Goal: Task Accomplishment & Management: Use online tool/utility

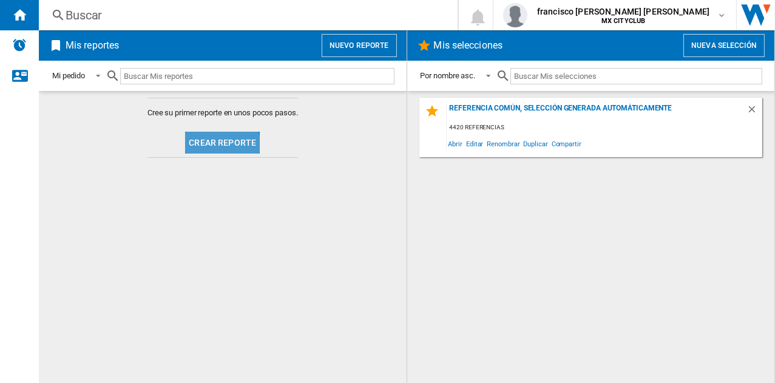
click at [219, 144] on button "Crear reporte" at bounding box center [222, 143] width 75 height 22
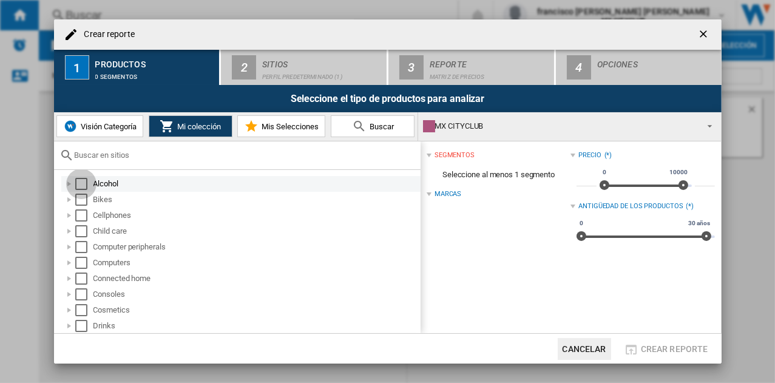
click at [81, 181] on div "Select" at bounding box center [81, 184] width 12 height 12
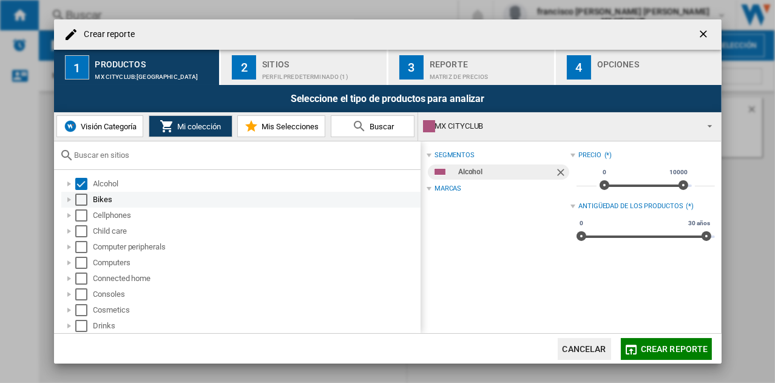
click at [82, 203] on div "Select" at bounding box center [81, 200] width 12 height 12
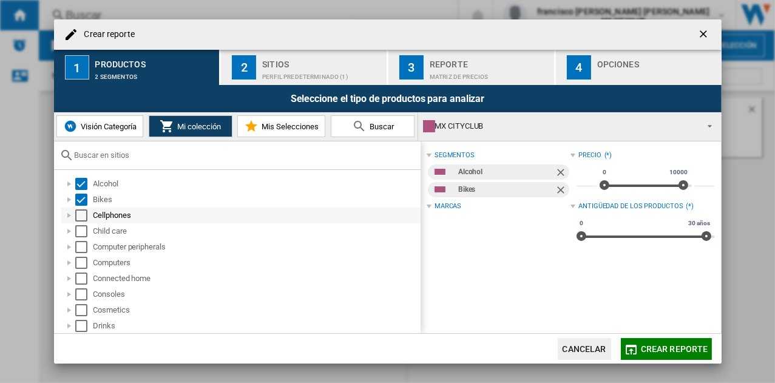
click at [80, 214] on div "Select" at bounding box center [81, 215] width 12 height 12
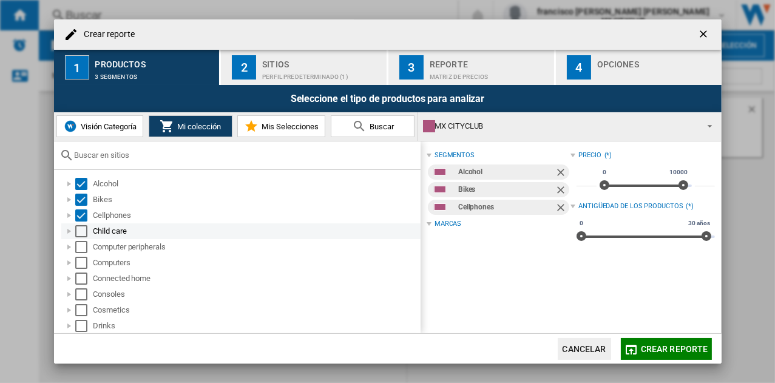
click at [82, 232] on div "Select" at bounding box center [81, 231] width 12 height 12
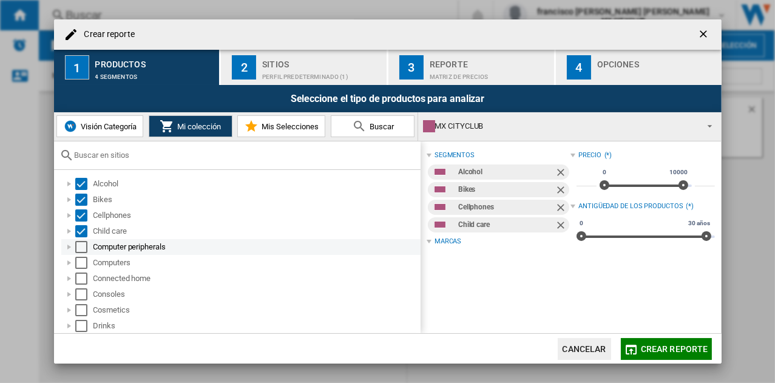
click at [81, 242] on div "Select" at bounding box center [81, 247] width 12 height 12
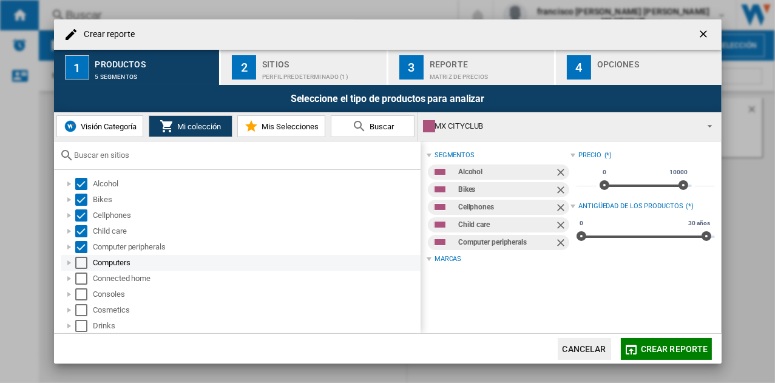
click at [82, 263] on div "Select" at bounding box center [81, 263] width 12 height 12
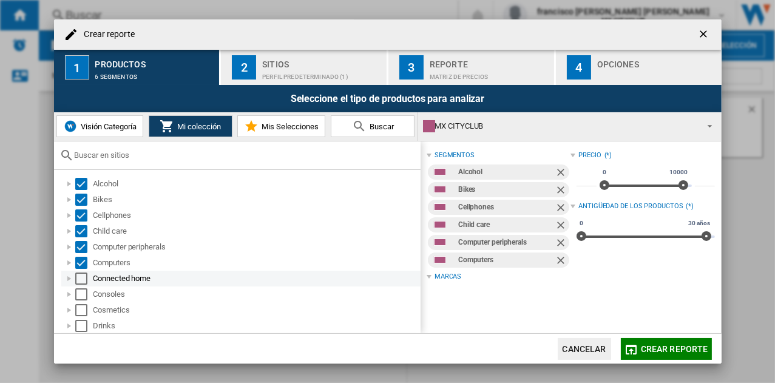
click at [81, 280] on div "Select" at bounding box center [81, 279] width 12 height 12
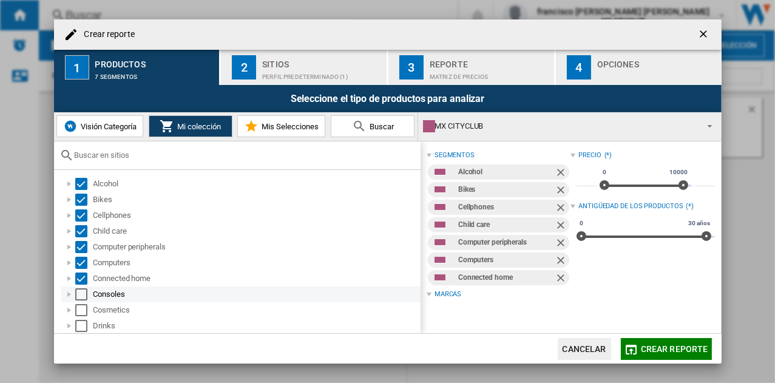
click at [83, 294] on div "Select" at bounding box center [81, 294] width 12 height 12
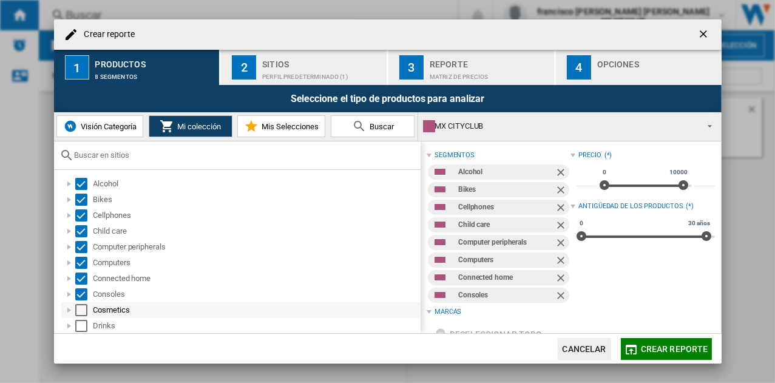
click at [78, 314] on div "Select" at bounding box center [81, 310] width 12 height 12
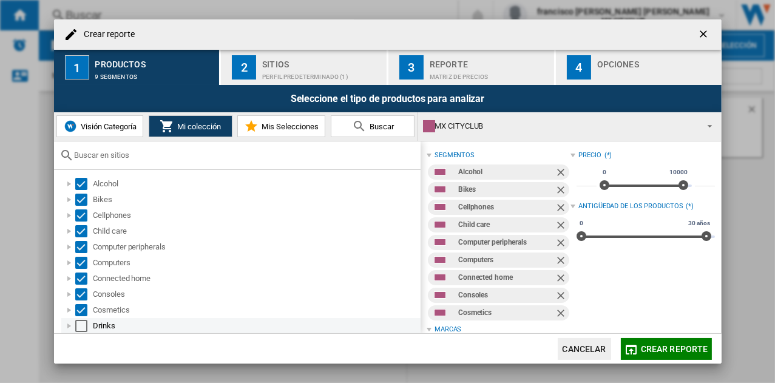
click at [79, 321] on div "Select" at bounding box center [81, 326] width 12 height 12
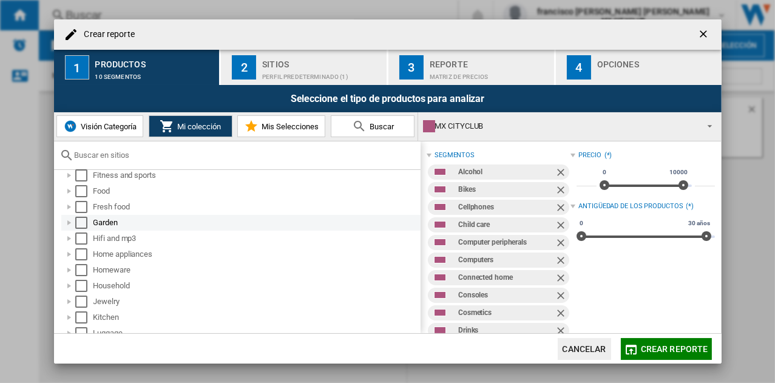
scroll to position [121, 0]
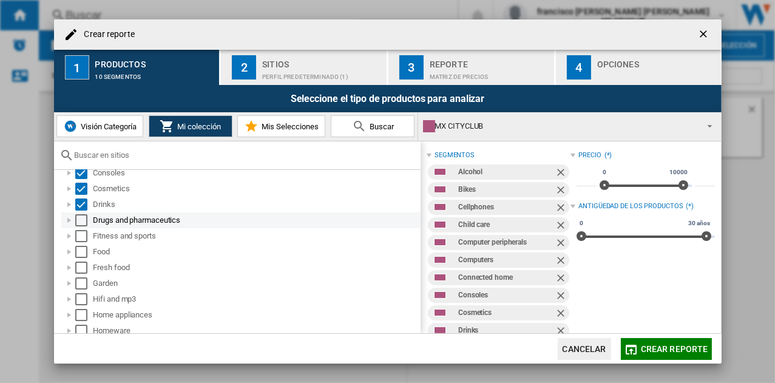
click at [80, 219] on div "Select" at bounding box center [81, 220] width 12 height 12
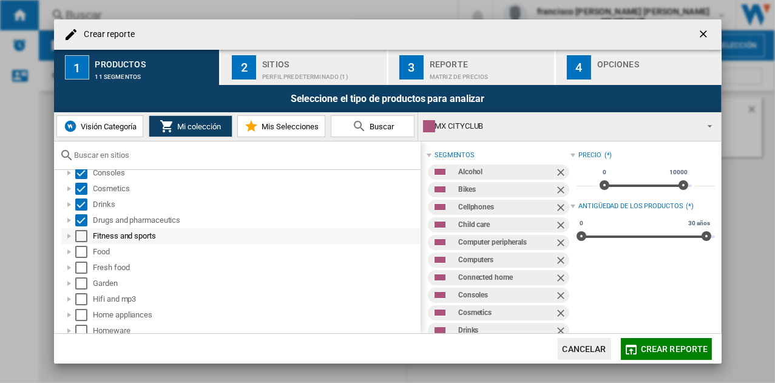
click at [83, 237] on div "Select" at bounding box center [81, 236] width 12 height 12
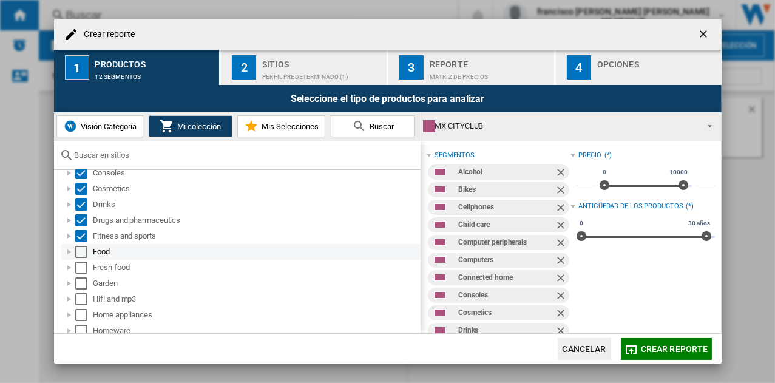
click at [80, 249] on div "Select" at bounding box center [81, 252] width 12 height 12
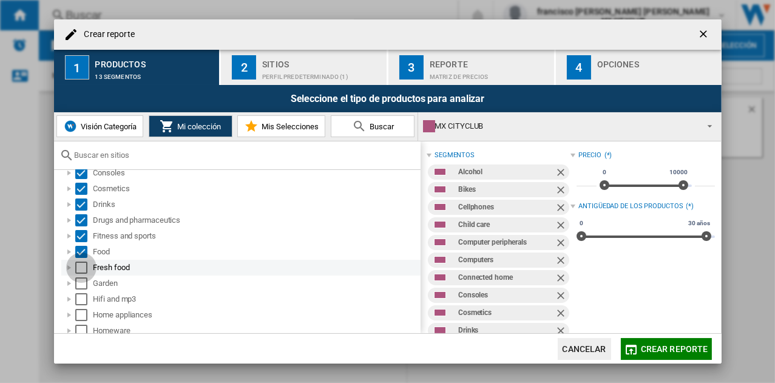
click at [78, 268] on div "Select" at bounding box center [81, 268] width 12 height 12
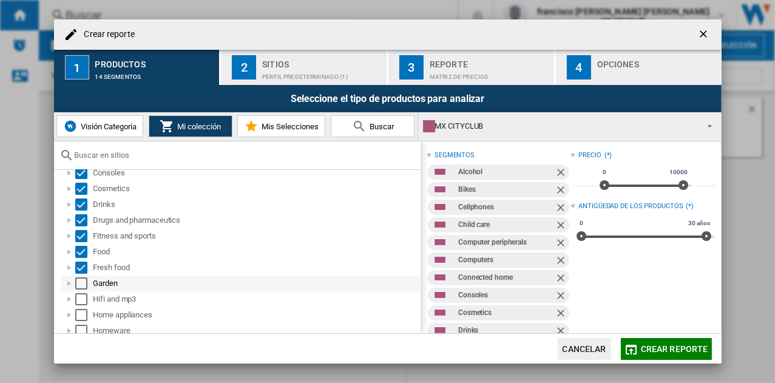
click at [78, 276] on div "Garden" at bounding box center [240, 284] width 359 height 16
click at [82, 283] on div "Select" at bounding box center [81, 283] width 12 height 12
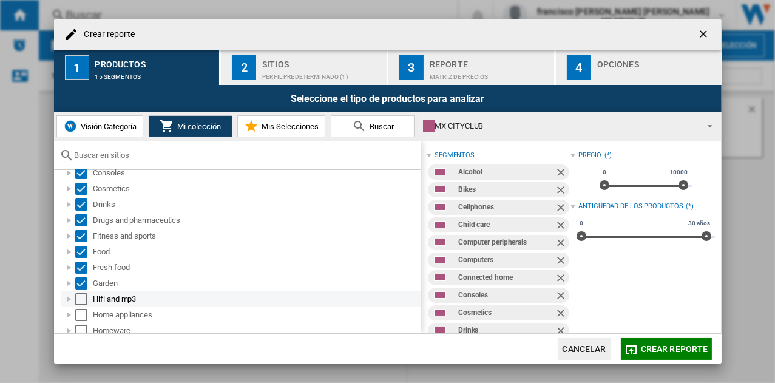
click at [83, 305] on div "Hifi and mp3" at bounding box center [240, 299] width 359 height 16
click at [80, 297] on div "Select" at bounding box center [81, 299] width 12 height 12
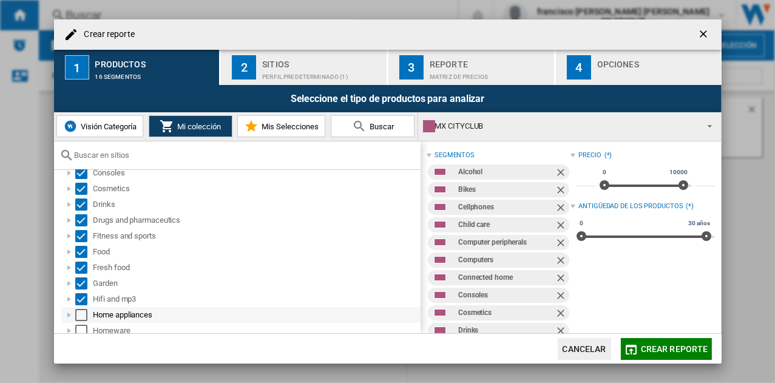
click at [83, 316] on div "Select" at bounding box center [81, 315] width 12 height 12
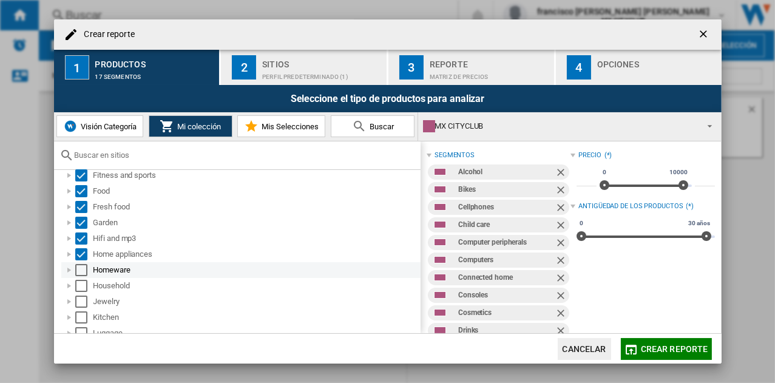
scroll to position [243, 0]
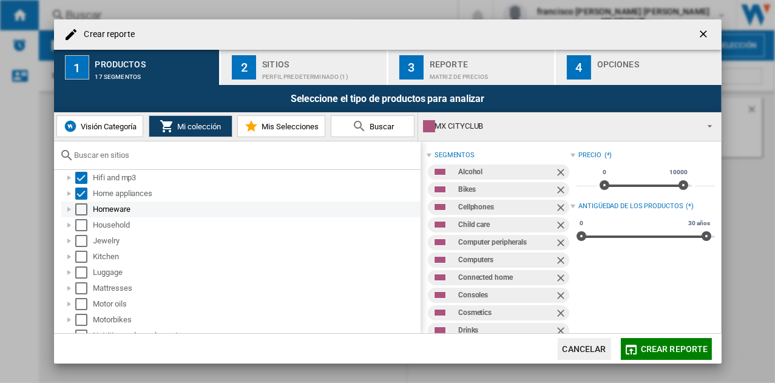
click at [79, 210] on div "Select" at bounding box center [81, 209] width 12 height 12
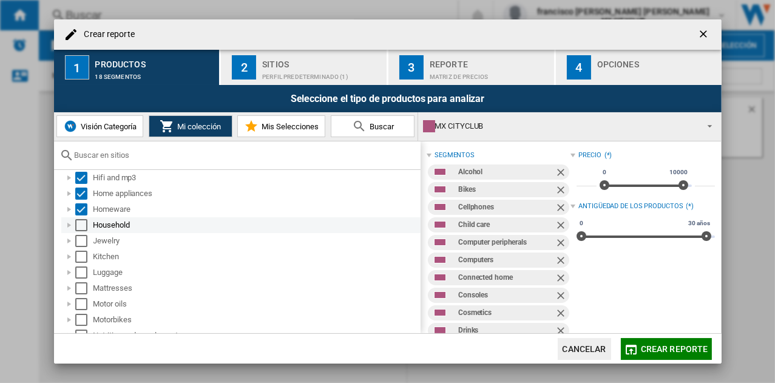
click at [78, 226] on div "Select" at bounding box center [81, 225] width 12 height 12
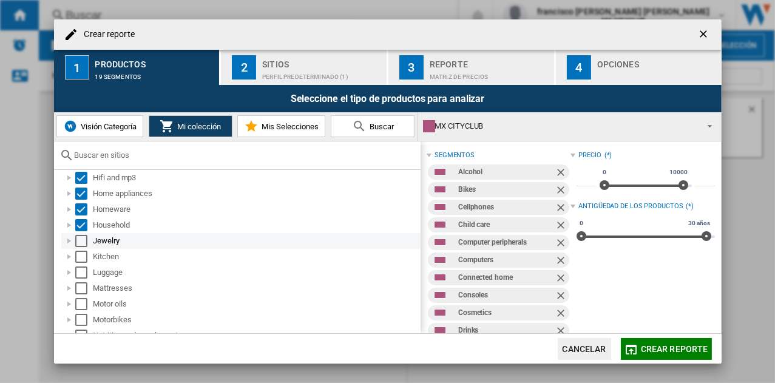
click at [80, 241] on div "Select" at bounding box center [81, 241] width 12 height 12
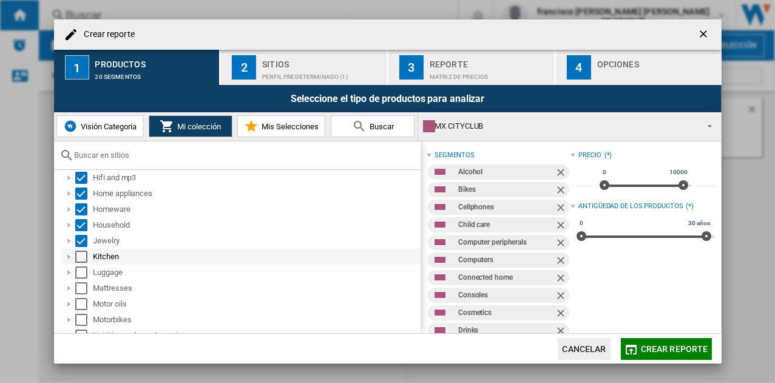
click at [83, 256] on div "Select" at bounding box center [81, 257] width 12 height 12
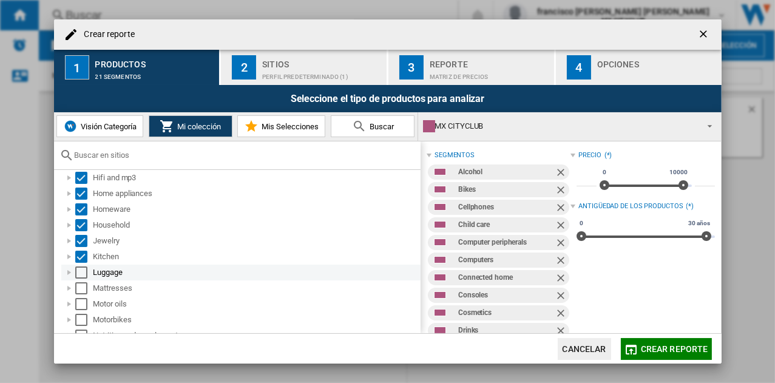
click at [78, 273] on div "Select" at bounding box center [81, 272] width 12 height 12
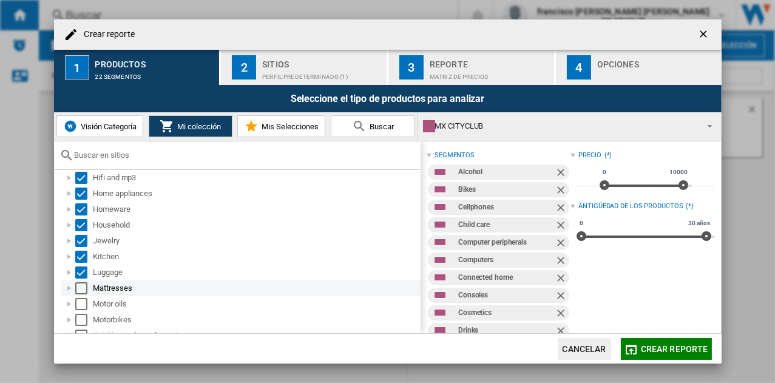
click at [81, 291] on div "Select" at bounding box center [81, 288] width 12 height 12
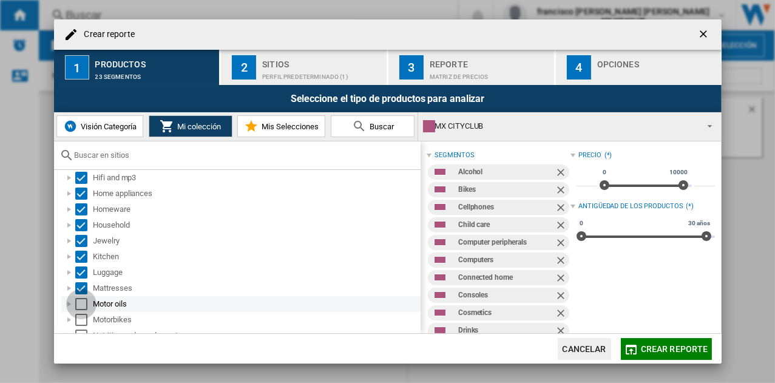
click at [79, 305] on div "Select" at bounding box center [81, 304] width 12 height 12
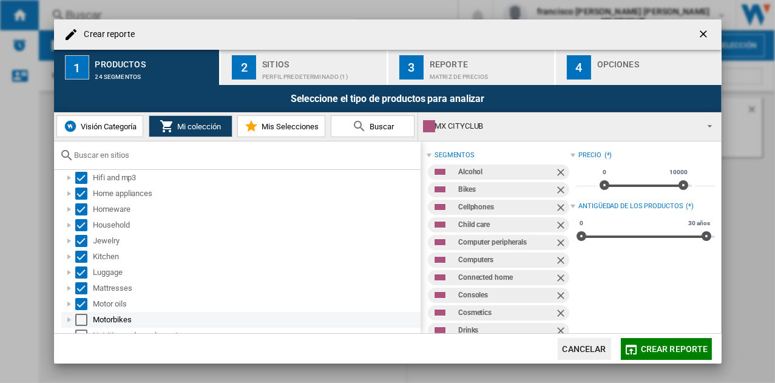
click at [80, 320] on div "Select" at bounding box center [81, 320] width 12 height 12
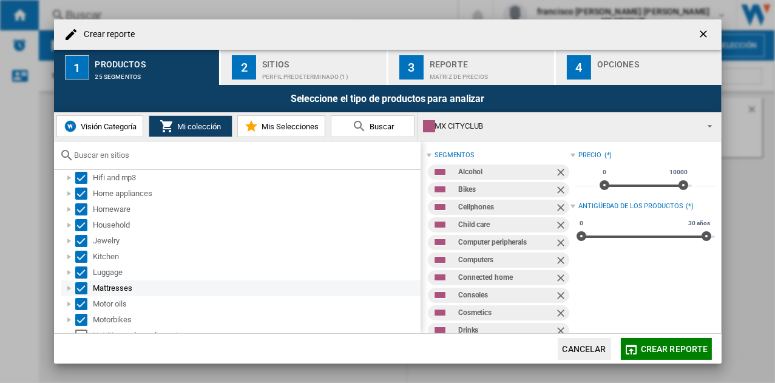
scroll to position [303, 0]
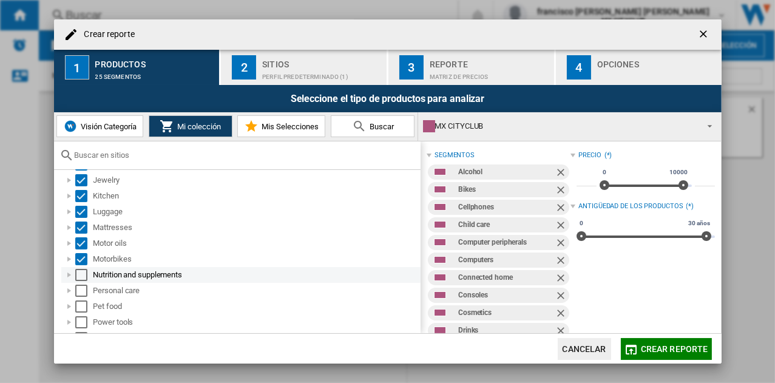
click at [80, 273] on div "Select" at bounding box center [81, 275] width 12 height 12
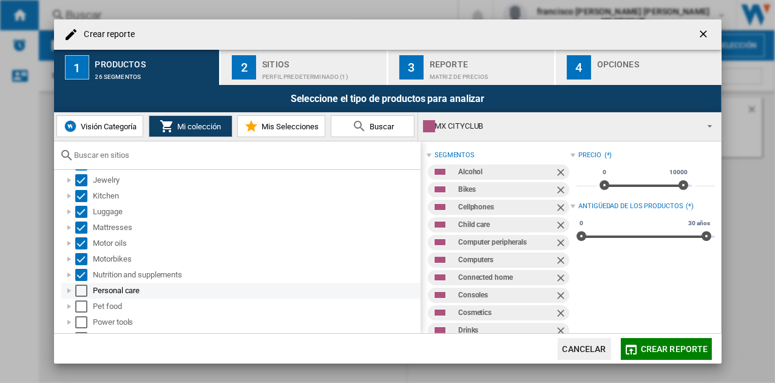
click at [80, 290] on div "Select" at bounding box center [81, 291] width 12 height 12
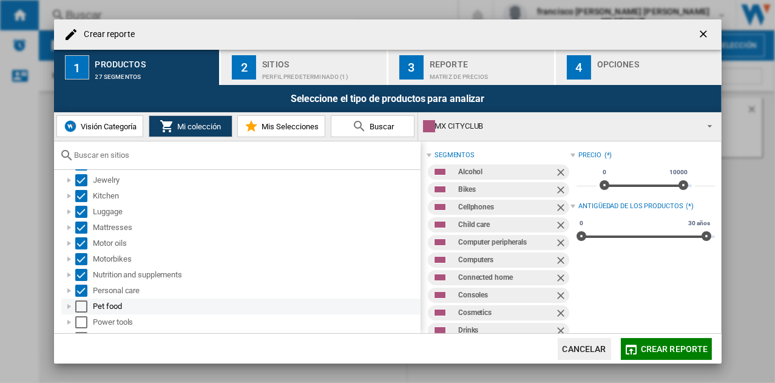
click at [81, 306] on div "Select" at bounding box center [81, 306] width 12 height 12
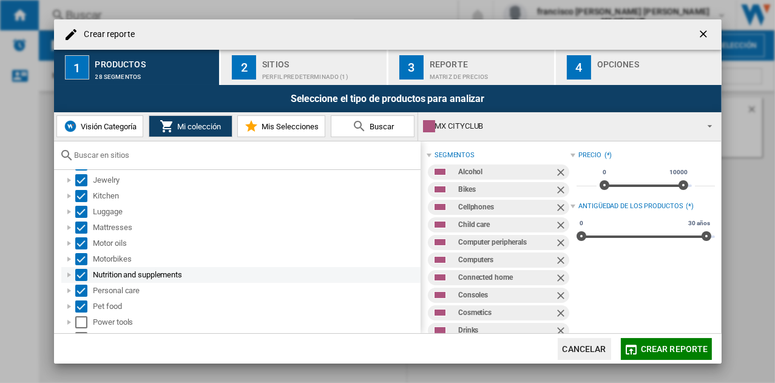
scroll to position [394, 0]
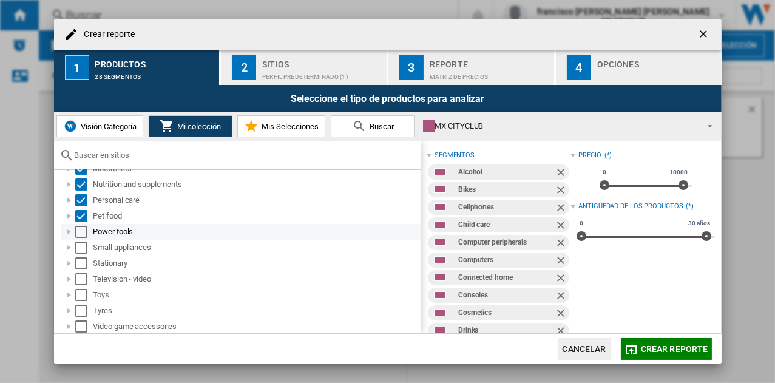
click at [83, 232] on div "Select" at bounding box center [81, 232] width 12 height 12
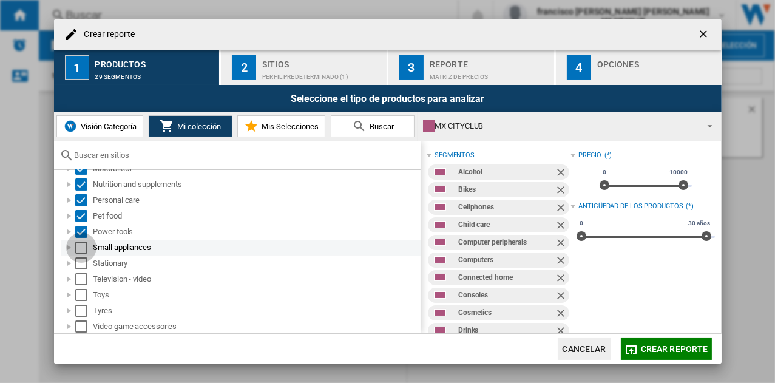
click at [83, 248] on div "Select" at bounding box center [81, 248] width 12 height 12
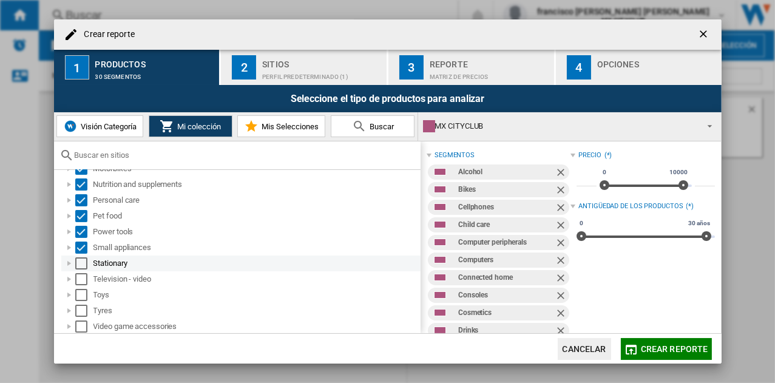
click at [83, 259] on div "Select" at bounding box center [81, 263] width 12 height 12
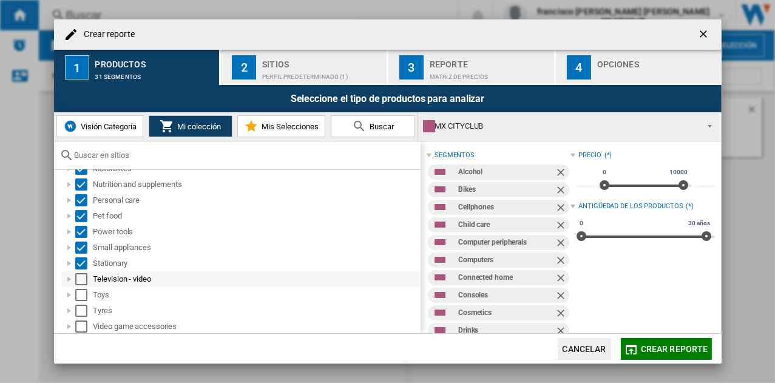
click at [86, 280] on div "Select" at bounding box center [81, 279] width 12 height 12
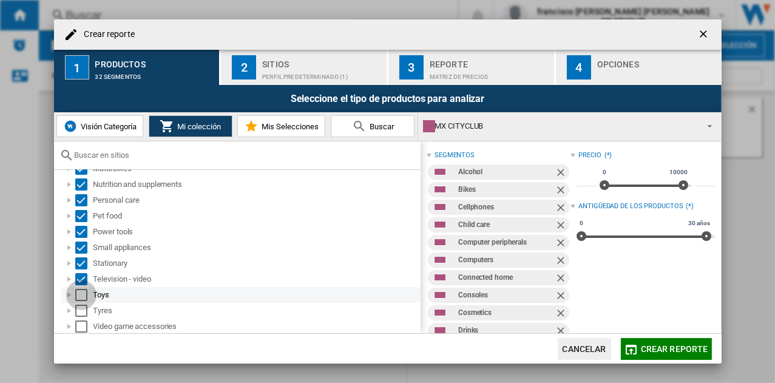
click at [83, 297] on div "Select" at bounding box center [81, 295] width 12 height 12
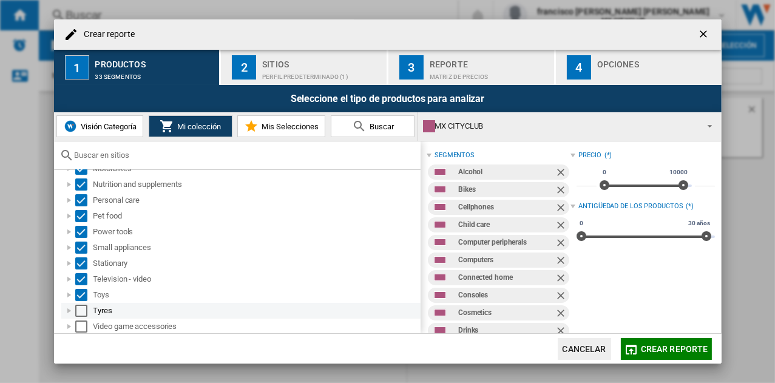
click at [83, 307] on div "Select" at bounding box center [81, 311] width 12 height 12
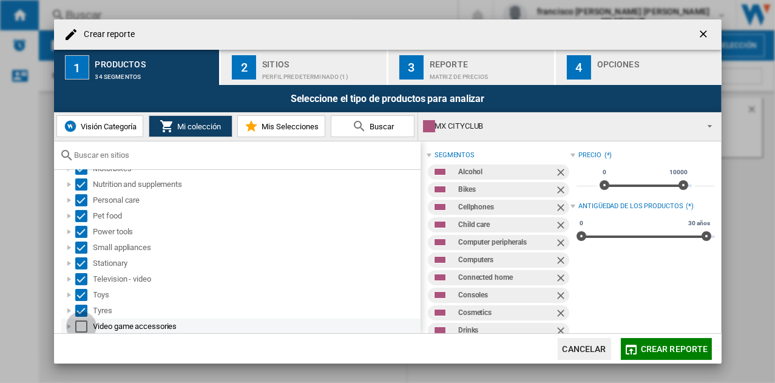
click at [83, 324] on div "Select" at bounding box center [81, 326] width 12 height 12
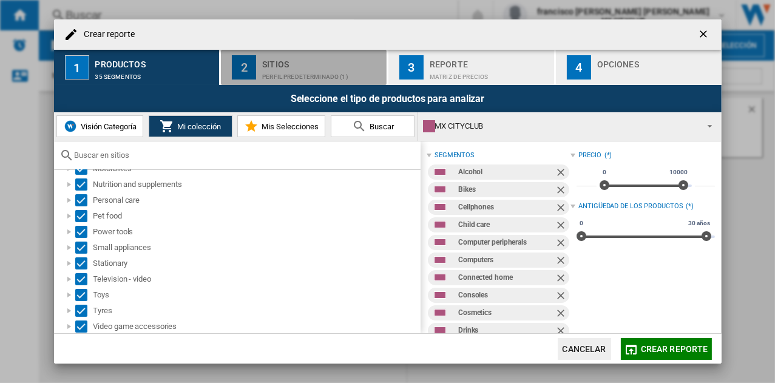
click at [244, 64] on div "2" at bounding box center [244, 67] width 24 height 24
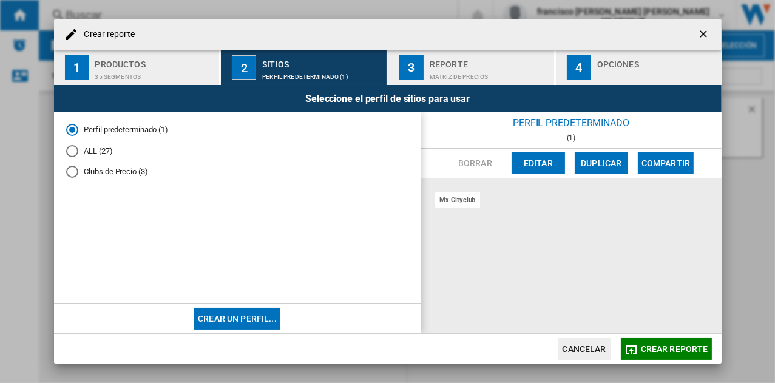
click at [71, 149] on div "ALL (27)" at bounding box center [72, 151] width 12 height 12
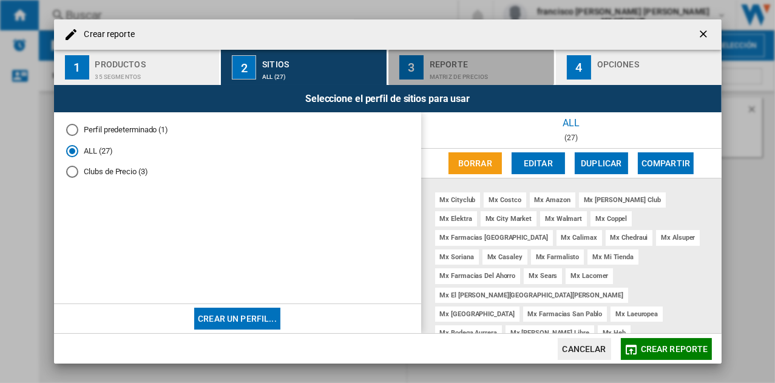
click at [411, 63] on div "3" at bounding box center [411, 67] width 24 height 24
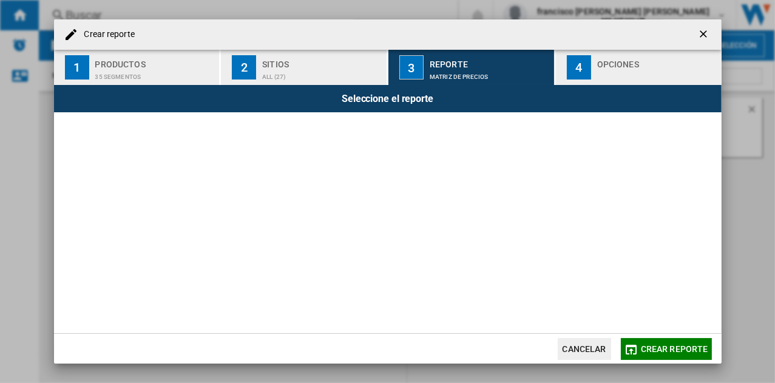
click at [583, 70] on div "4" at bounding box center [579, 67] width 24 height 24
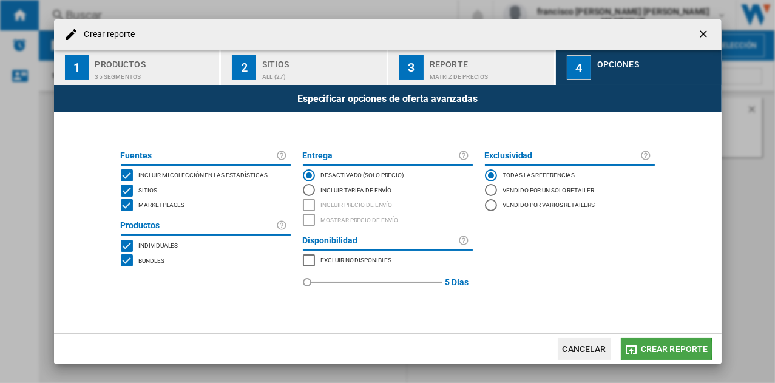
click at [660, 349] on span "Crear reporte" at bounding box center [674, 349] width 67 height 10
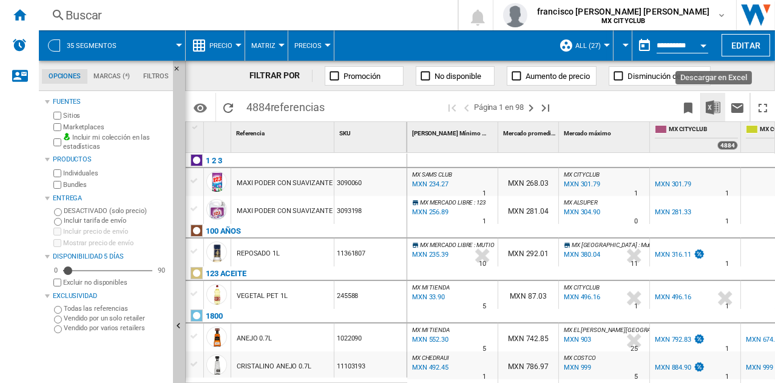
click at [716, 107] on img "Descargar en Excel" at bounding box center [713, 107] width 15 height 15
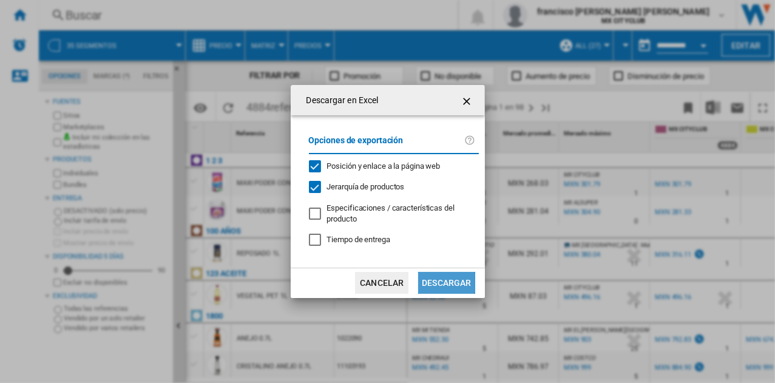
click at [450, 285] on button "Descargar" at bounding box center [446, 283] width 56 height 22
